Goal: Task Accomplishment & Management: Use online tool/utility

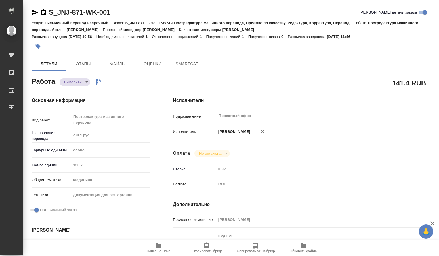
type textarea "x"
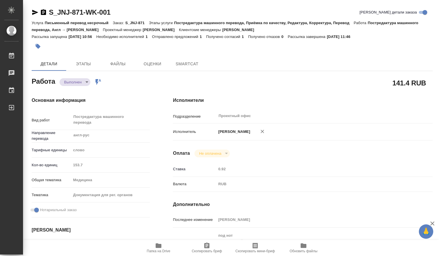
type textarea "x"
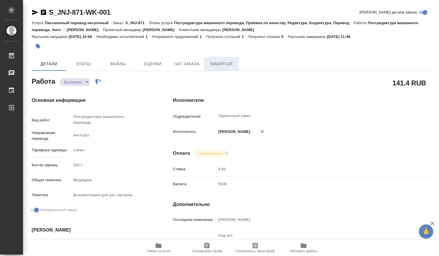
type textarea "x"
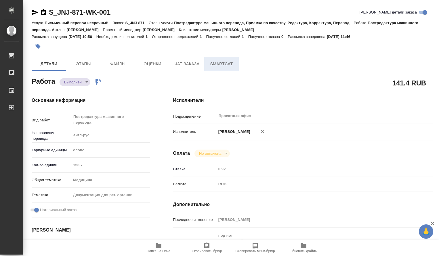
click at [218, 63] on span "SmartCat" at bounding box center [221, 63] width 28 height 7
